Goal: Check status: Check status

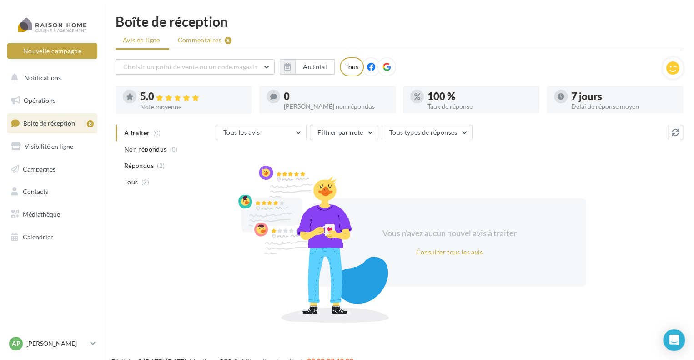
click at [208, 40] on span "Commentaires" at bounding box center [200, 39] width 44 height 9
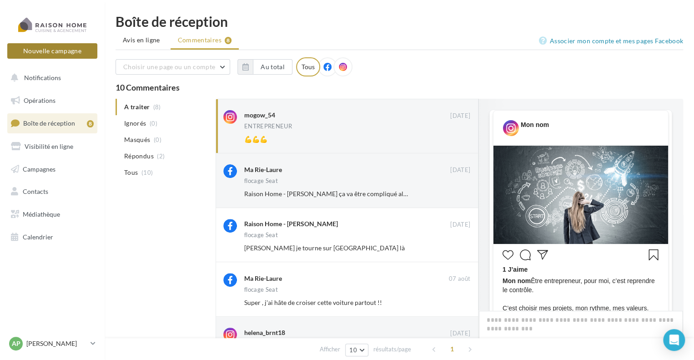
scroll to position [229, 0]
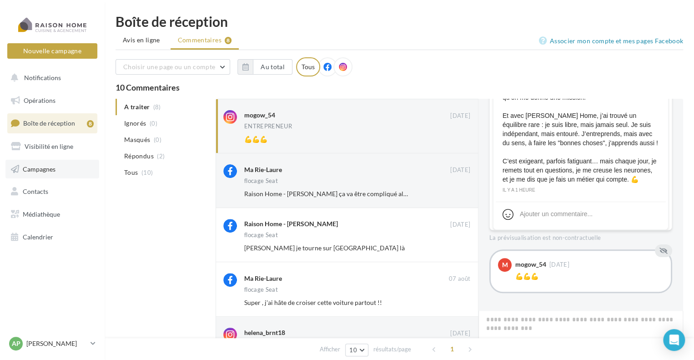
click at [48, 170] on span "Campagnes" at bounding box center [39, 169] width 33 height 8
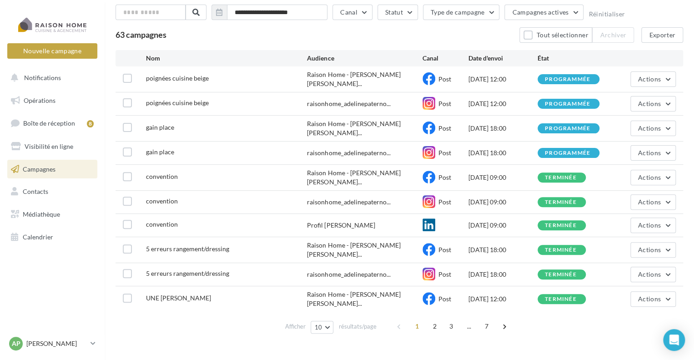
scroll to position [54, 0]
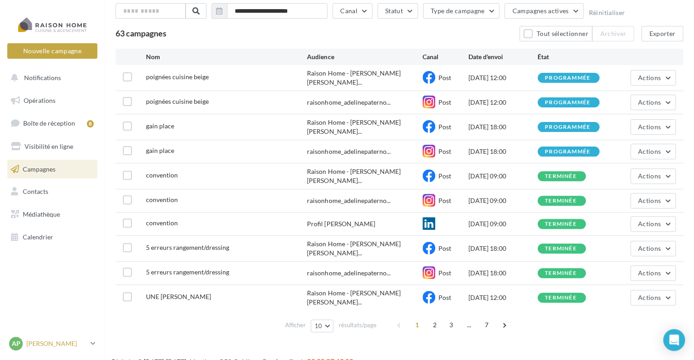
click at [93, 344] on icon at bounding box center [93, 343] width 5 height 8
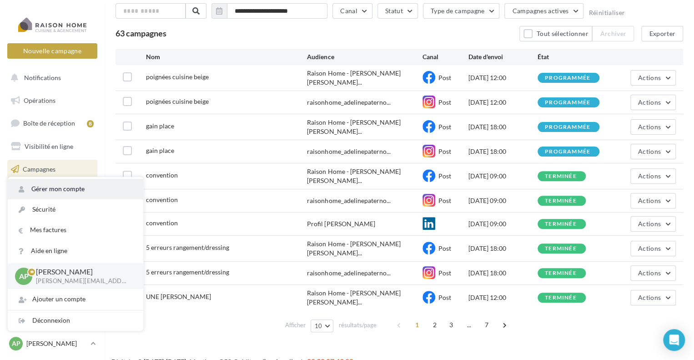
click at [66, 187] on link "Gérer mon compte" at bounding box center [76, 189] width 136 height 20
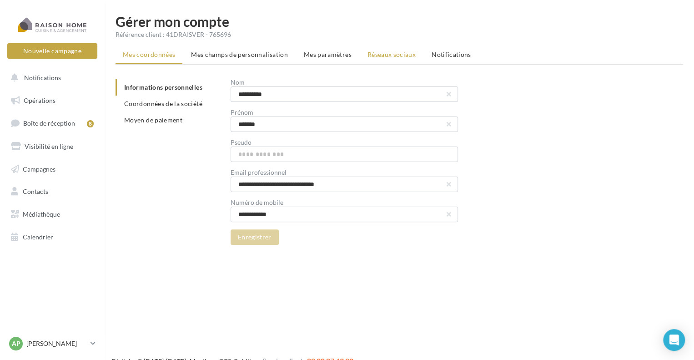
click at [404, 56] on span "Réseaux sociaux" at bounding box center [392, 54] width 48 height 8
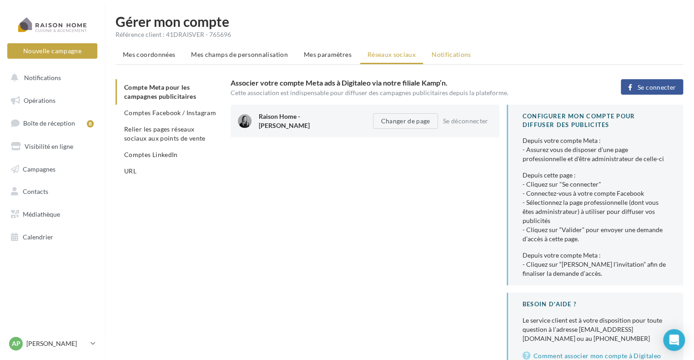
click at [444, 56] on span "Notifications" at bounding box center [452, 54] width 40 height 8
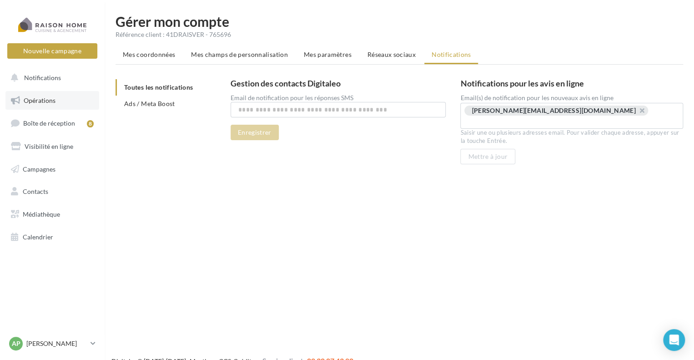
click at [51, 97] on span "Opérations" at bounding box center [40, 100] width 32 height 8
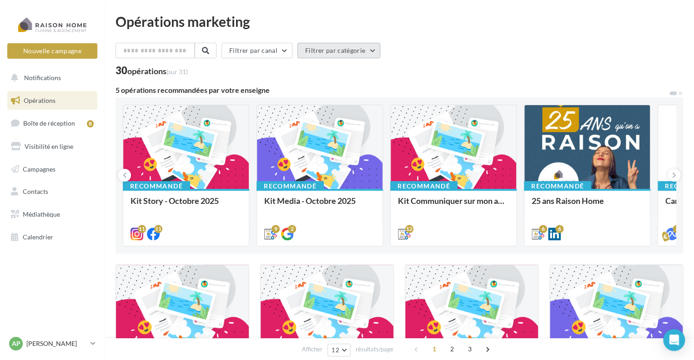
click at [339, 51] on button "Filtrer par catégorie" at bounding box center [339, 50] width 83 height 15
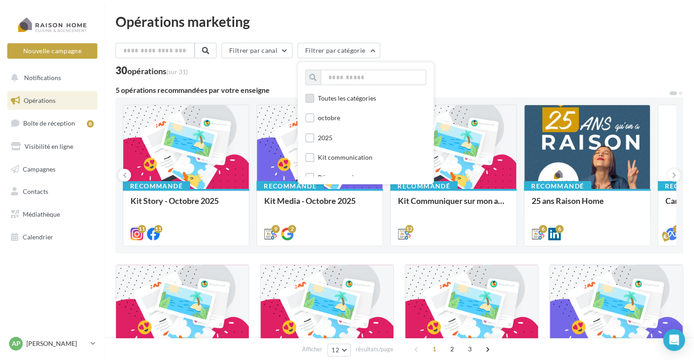
click at [348, 96] on div "Toutes les catégories" at bounding box center [347, 98] width 58 height 9
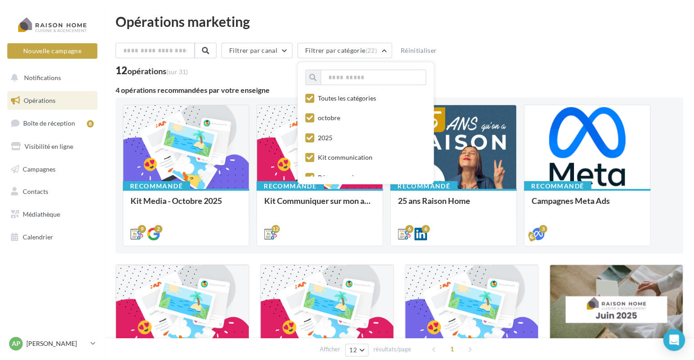
click at [518, 56] on div "Filtrer par canal Filtrer par catégorie (22) Toutes les catégories octobre 2025…" at bounding box center [400, 52] width 568 height 19
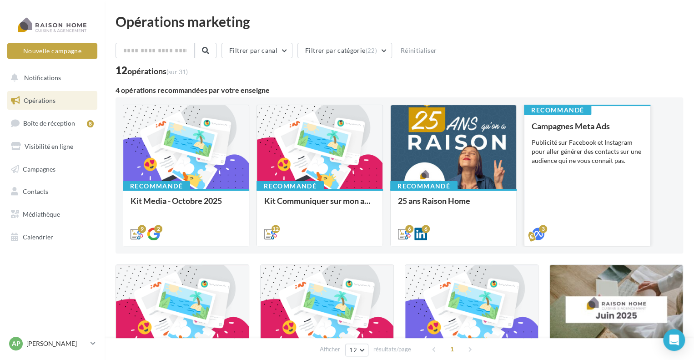
click at [577, 162] on div "Publicité sur Facebook et Instagram pour aller générer des contacts sur une aud…" at bounding box center [587, 151] width 111 height 27
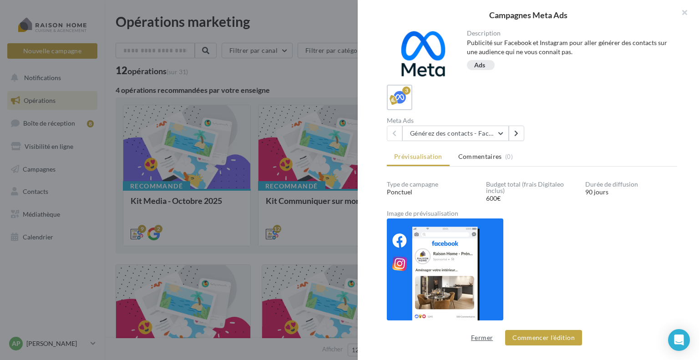
click at [490, 338] on button "Fermer" at bounding box center [481, 337] width 29 height 11
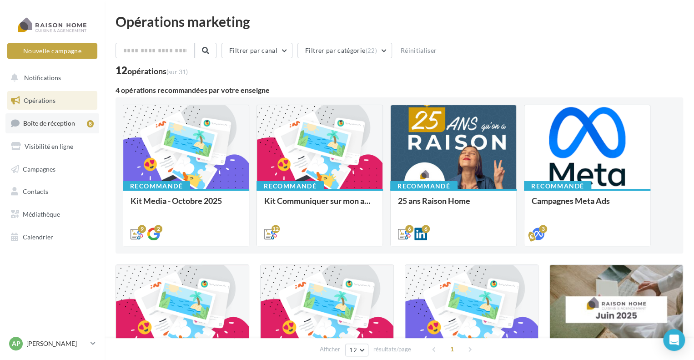
click at [37, 122] on span "Boîte de réception" at bounding box center [49, 123] width 52 height 8
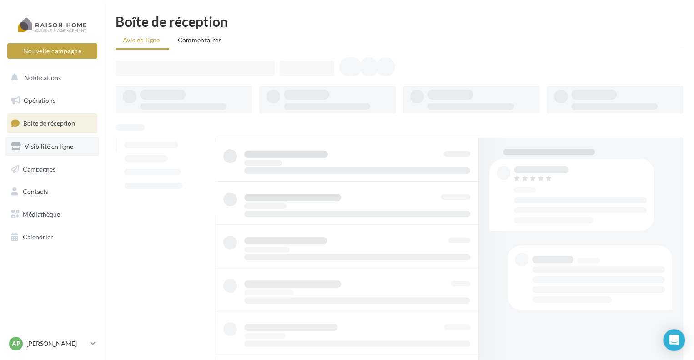
click at [43, 146] on span "Visibilité en ligne" at bounding box center [49, 146] width 49 height 8
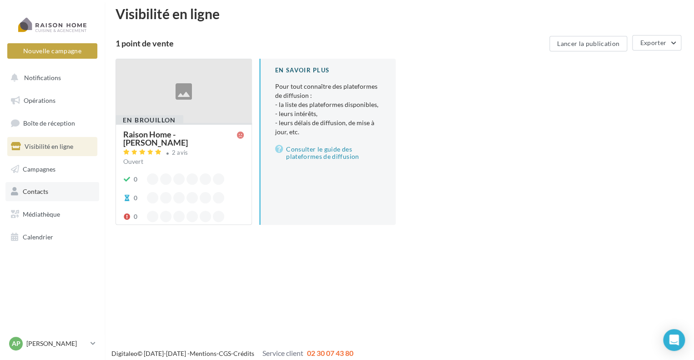
scroll to position [15, 0]
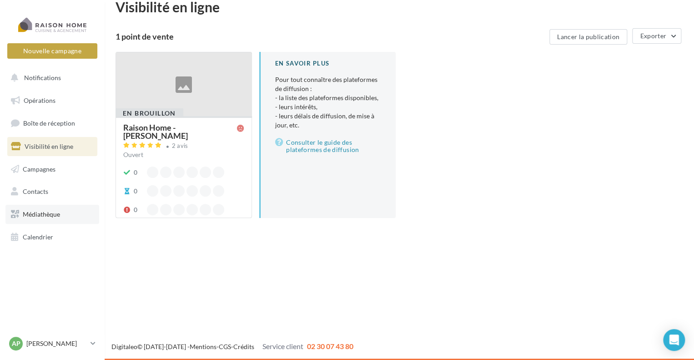
click at [50, 217] on span "Médiathèque" at bounding box center [41, 214] width 37 height 8
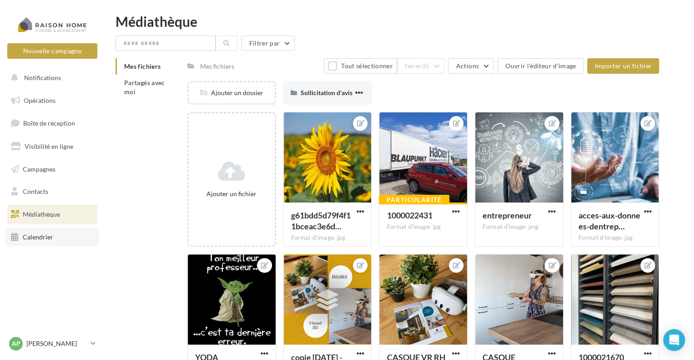
click at [44, 239] on span "Calendrier" at bounding box center [38, 237] width 30 height 8
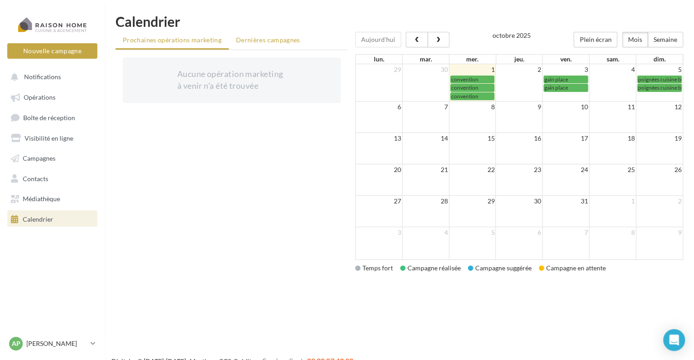
click at [256, 36] on span "Dernières campagnes" at bounding box center [268, 40] width 64 height 8
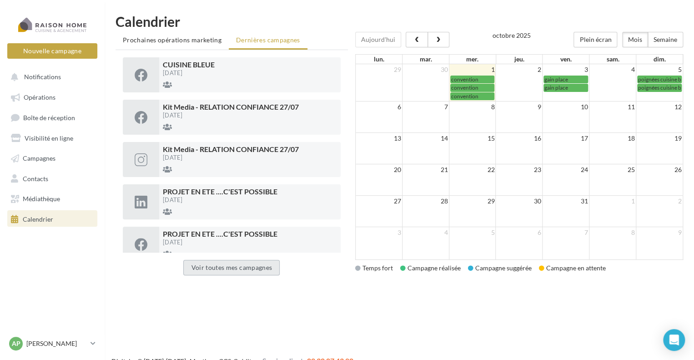
click at [244, 264] on button "Voir toutes mes campagnes" at bounding box center [231, 267] width 96 height 15
click at [244, 268] on button "Voir toutes mes campagnes" at bounding box center [231, 267] width 96 height 15
click at [45, 162] on span "Campagnes" at bounding box center [39, 158] width 33 height 8
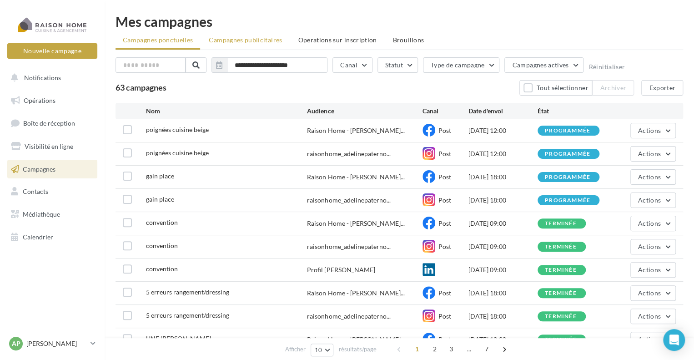
click at [254, 42] on span "Campagnes publicitaires" at bounding box center [245, 40] width 73 height 8
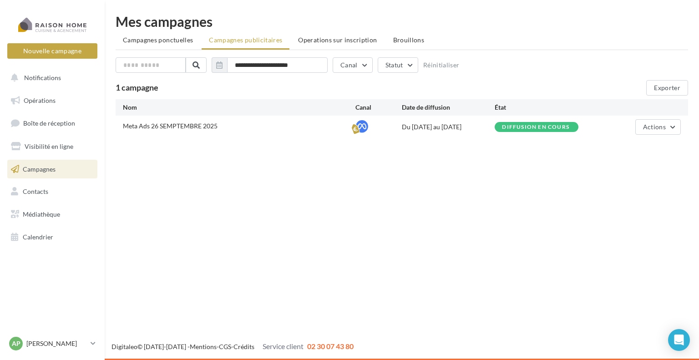
click at [184, 127] on span "Meta Ads 26 SEMPTEMBRE 2025" at bounding box center [170, 126] width 95 height 8
click at [356, 126] on icon at bounding box center [361, 126] width 13 height 13
click at [425, 126] on div "Du [DATE] au [DATE]" at bounding box center [448, 126] width 93 height 9
click at [533, 127] on div "Diffusion en cours" at bounding box center [535, 127] width 67 height 6
click at [648, 127] on span "Actions" at bounding box center [654, 127] width 23 height 8
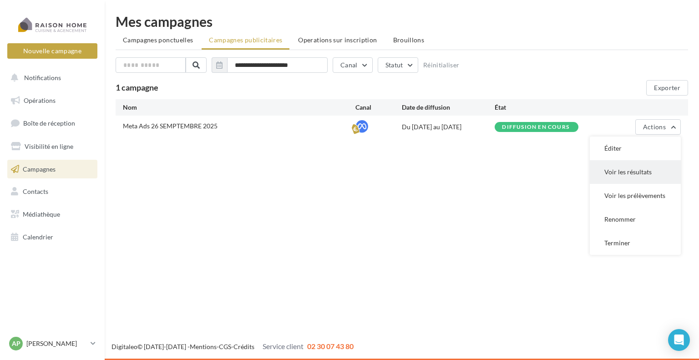
click at [639, 172] on button "Voir les résultats" at bounding box center [635, 172] width 91 height 24
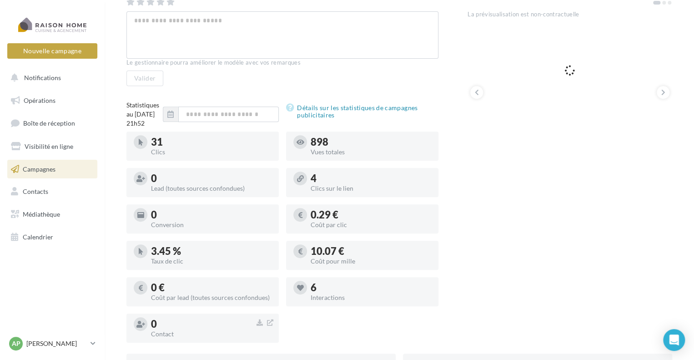
scroll to position [182, 0]
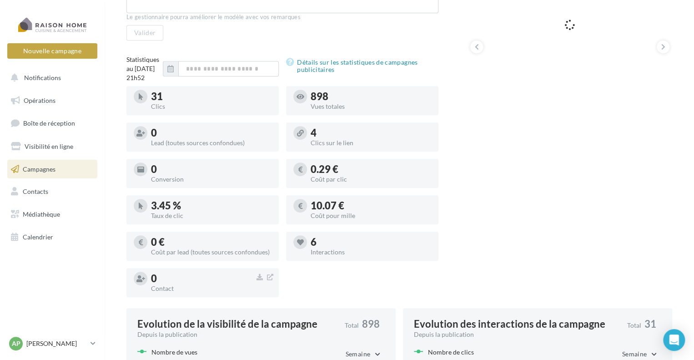
click at [336, 146] on div "Clics sur le lien" at bounding box center [371, 143] width 121 height 6
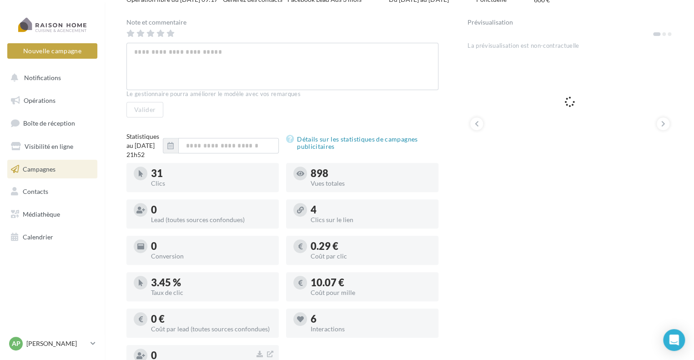
scroll to position [88, 0]
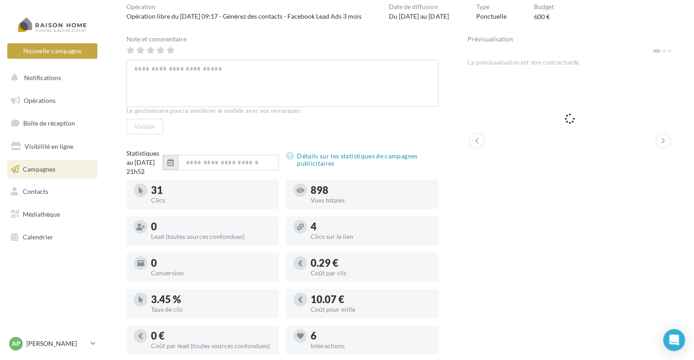
click at [168, 166] on icon "button" at bounding box center [170, 162] width 6 height 7
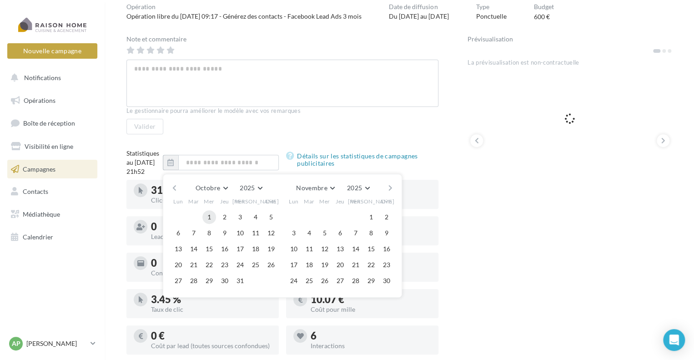
click at [209, 222] on button "1" at bounding box center [209, 217] width 14 height 14
type input "**********"
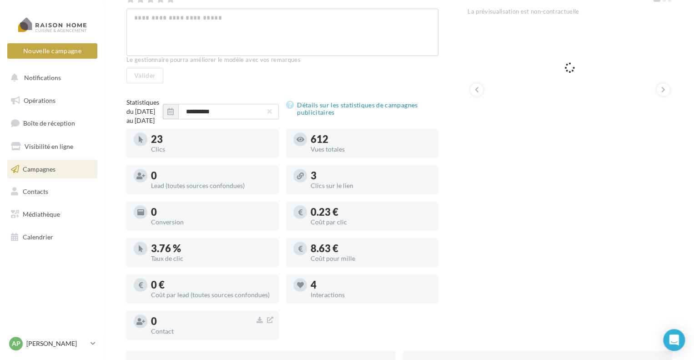
scroll to position [134, 0]
